Goal: Obtain resource: Obtain resource

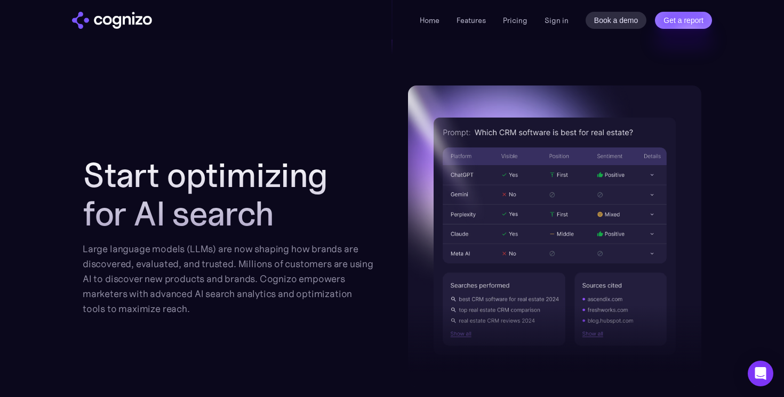
scroll to position [1100, 0]
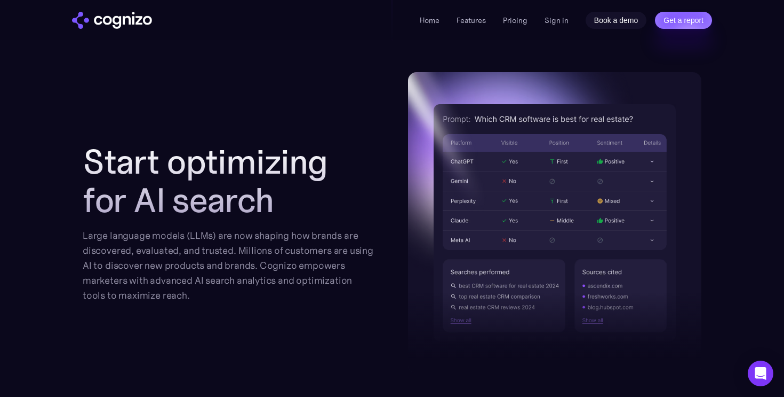
click at [588, 19] on link "Book a demo" at bounding box center [616, 20] width 61 height 17
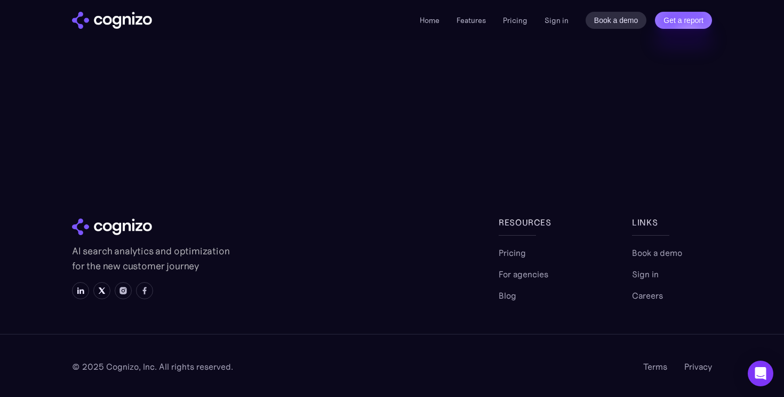
scroll to position [360, 0]
click at [647, 267] on link "Sign in" at bounding box center [645, 273] width 27 height 13
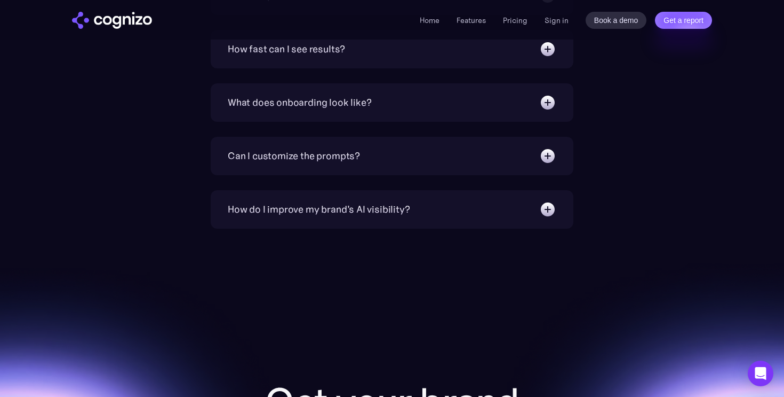
scroll to position [3913, 0]
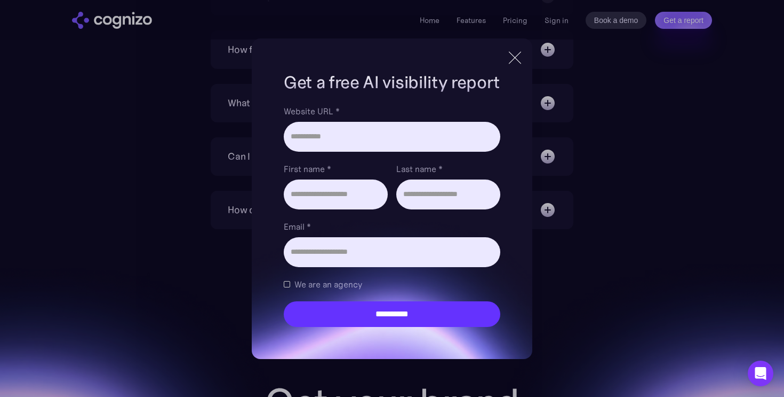
click at [193, 117] on div "**********" at bounding box center [392, 198] width 784 height 397
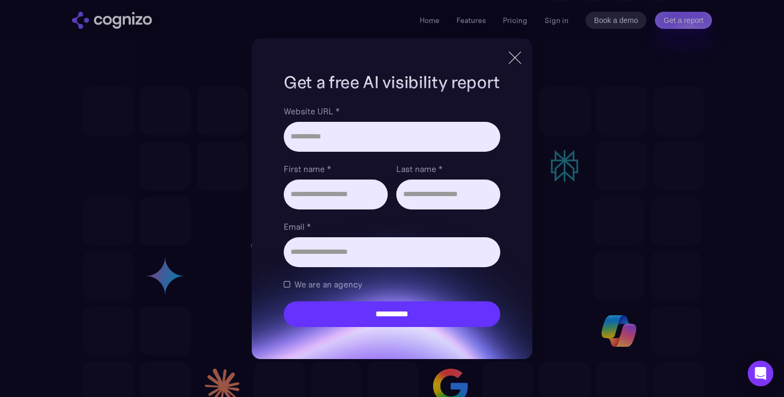
scroll to position [2875, 0]
